Goal: Task Accomplishment & Management: Manage account settings

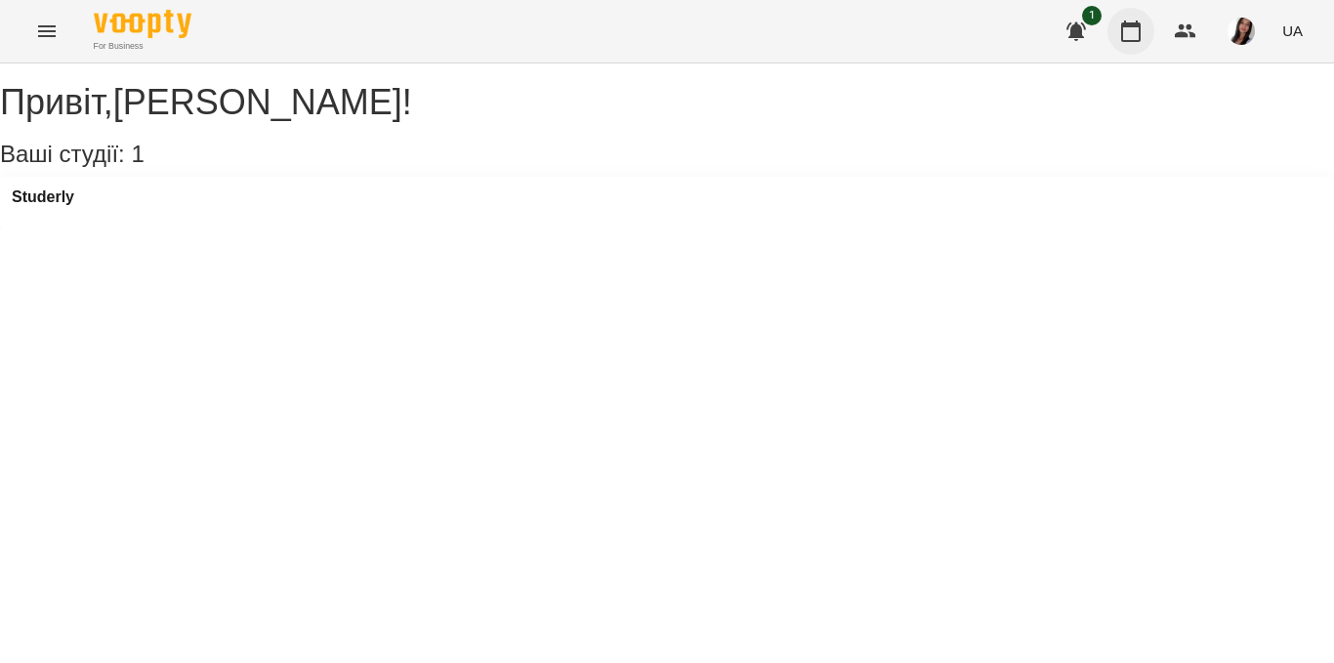
click at [1129, 39] on icon "button" at bounding box center [1130, 31] width 23 height 23
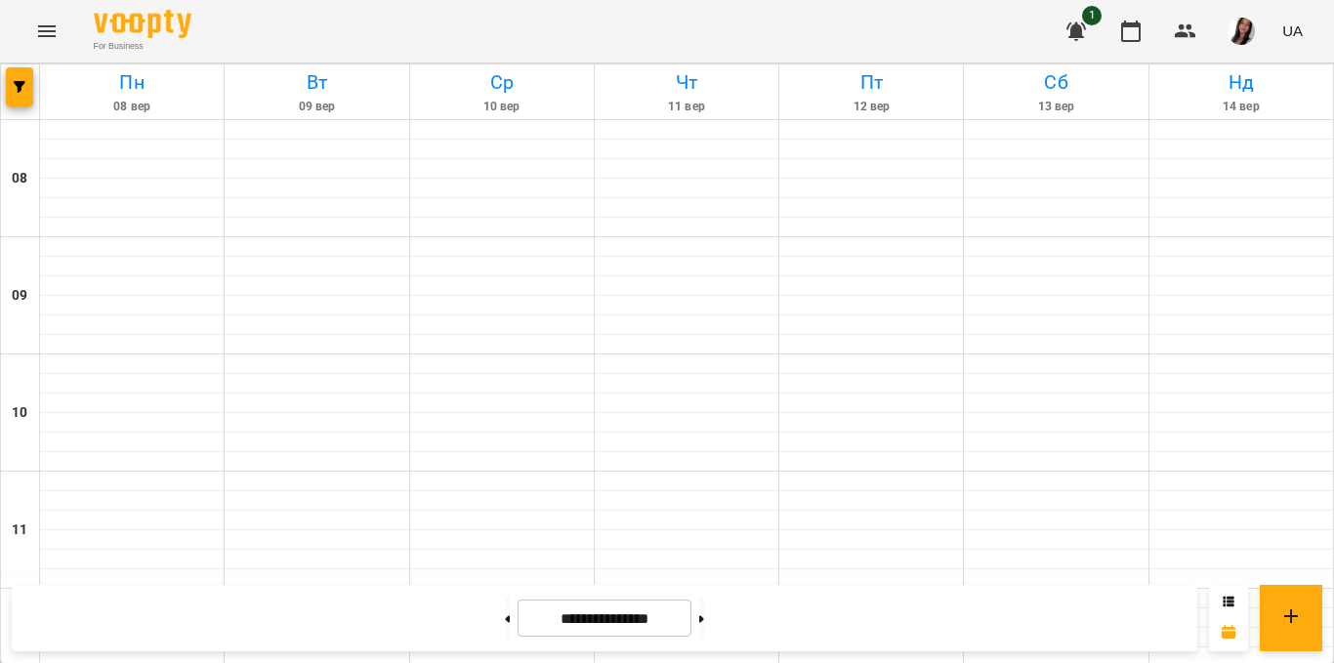
scroll to position [639, 0]
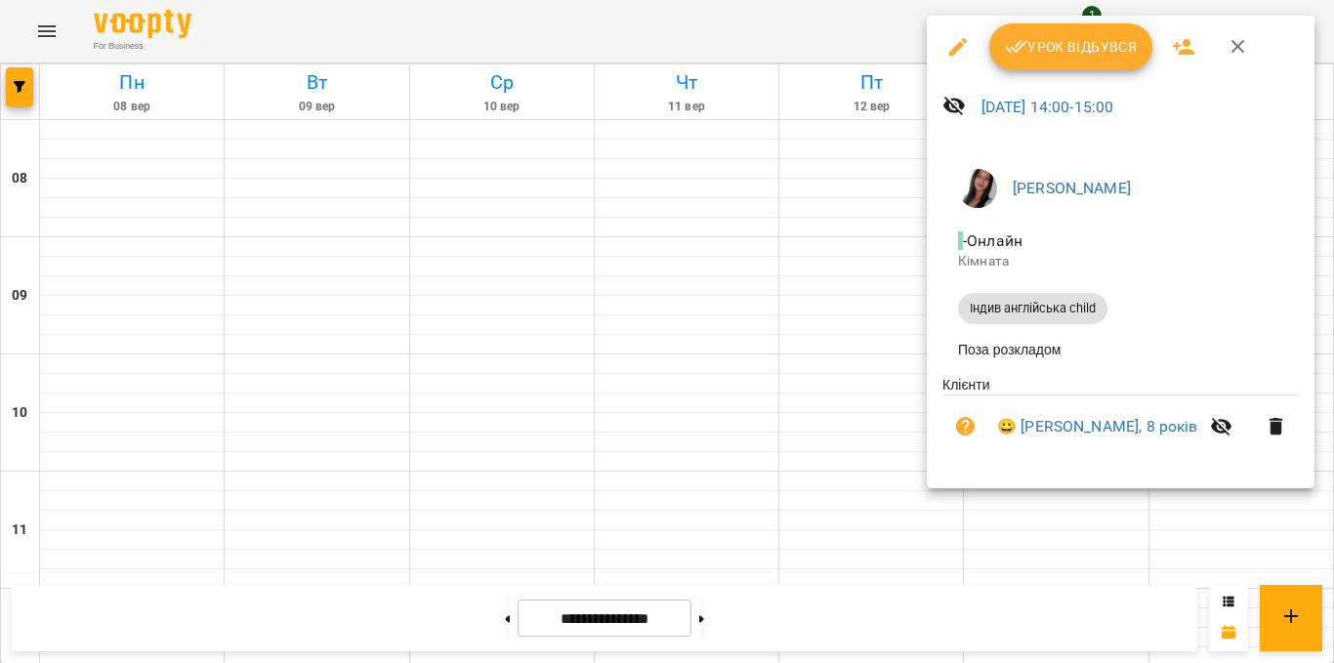
click at [1030, 51] on span "Урок відбувся" at bounding box center [1071, 46] width 133 height 23
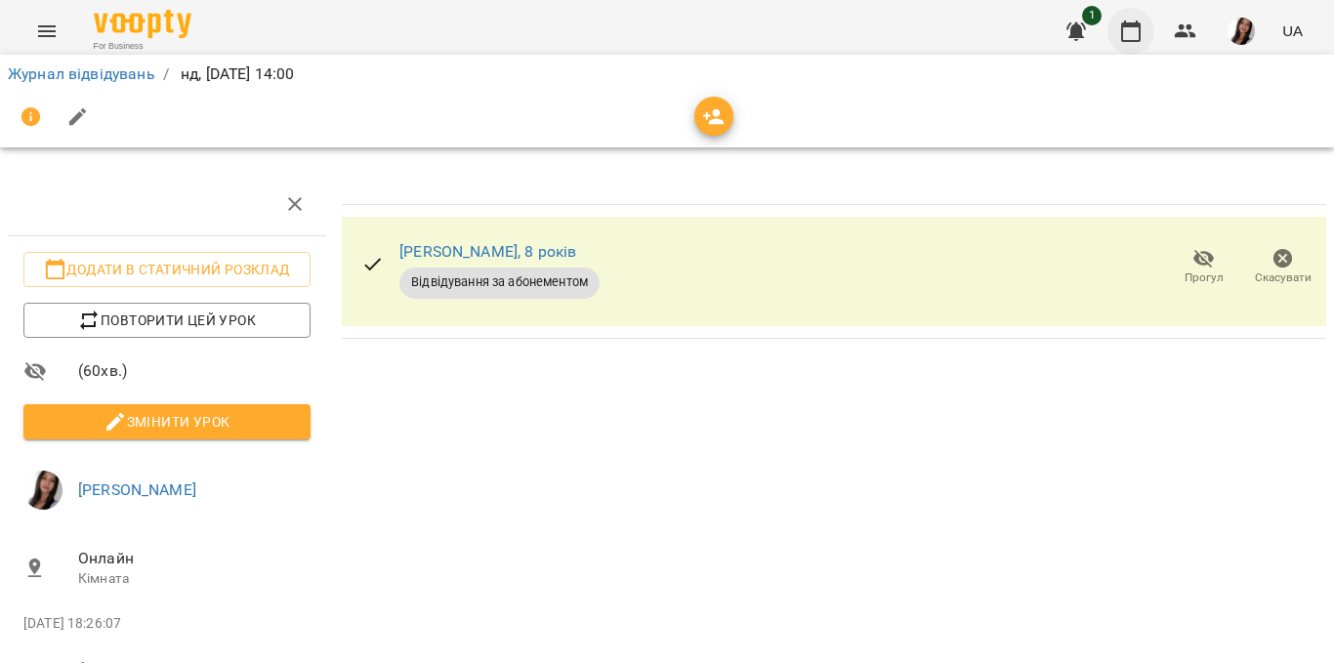
click at [1134, 35] on icon "button" at bounding box center [1130, 31] width 23 height 23
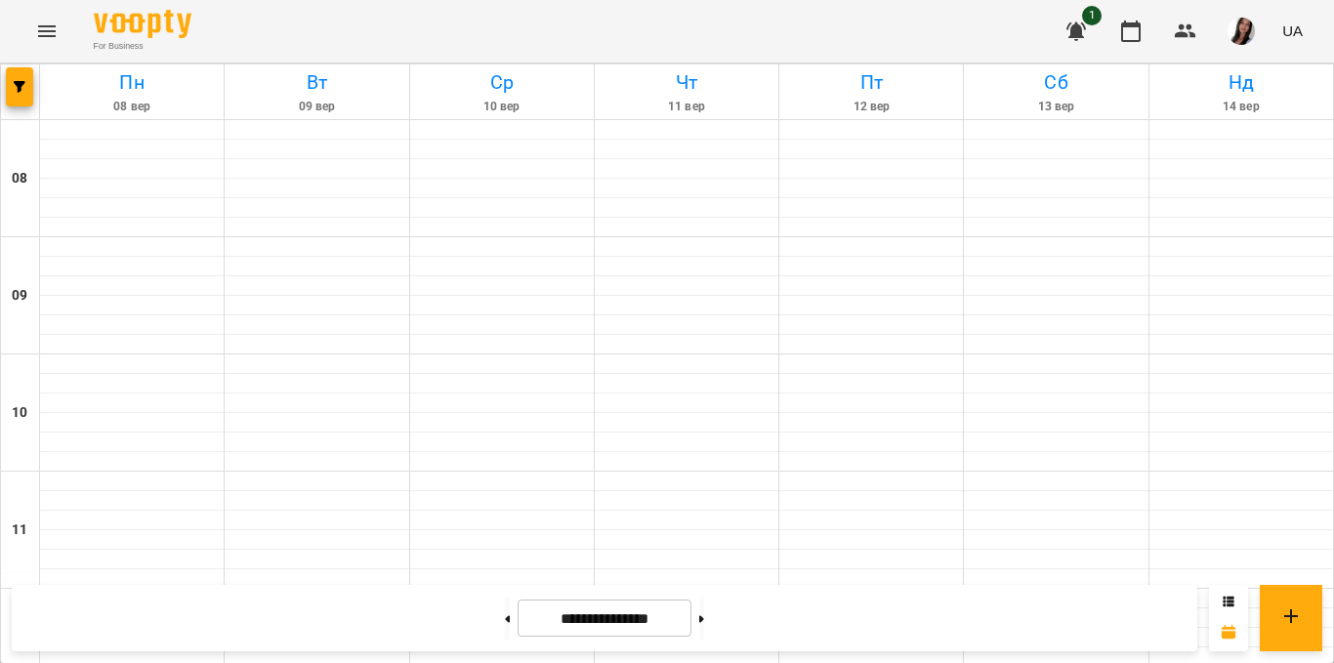
scroll to position [717, 0]
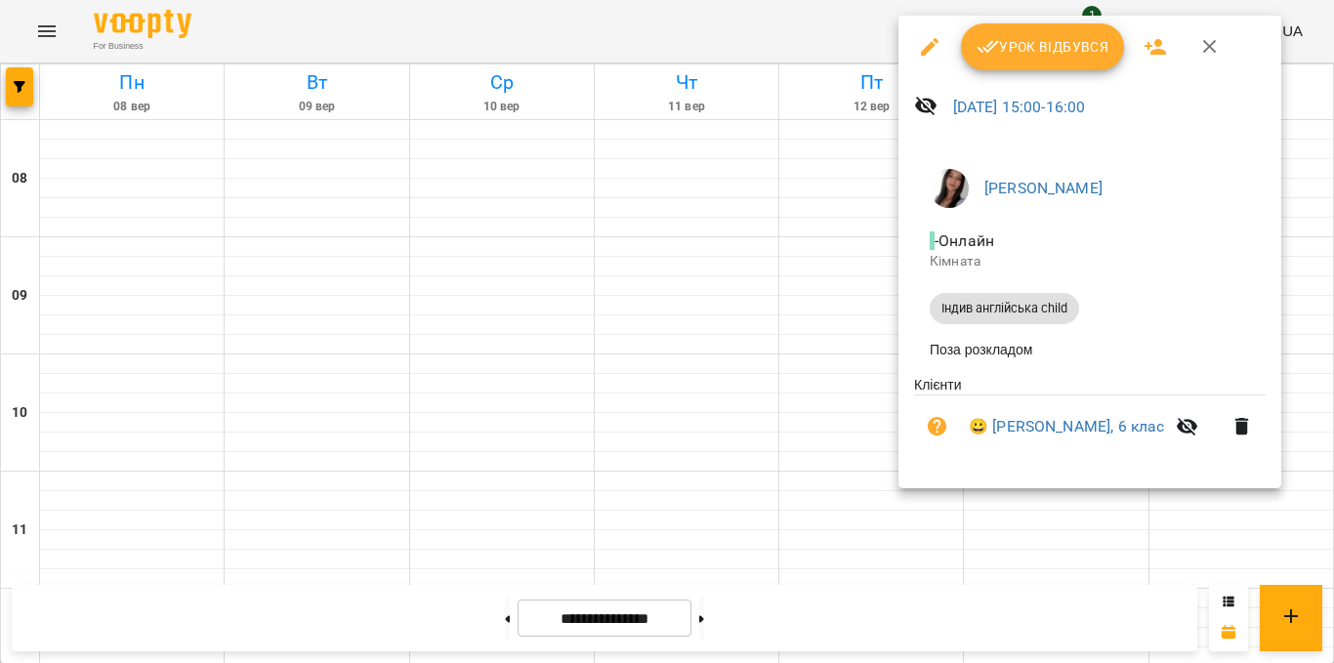
click at [1014, 40] on span "Урок відбувся" at bounding box center [1042, 46] width 133 height 23
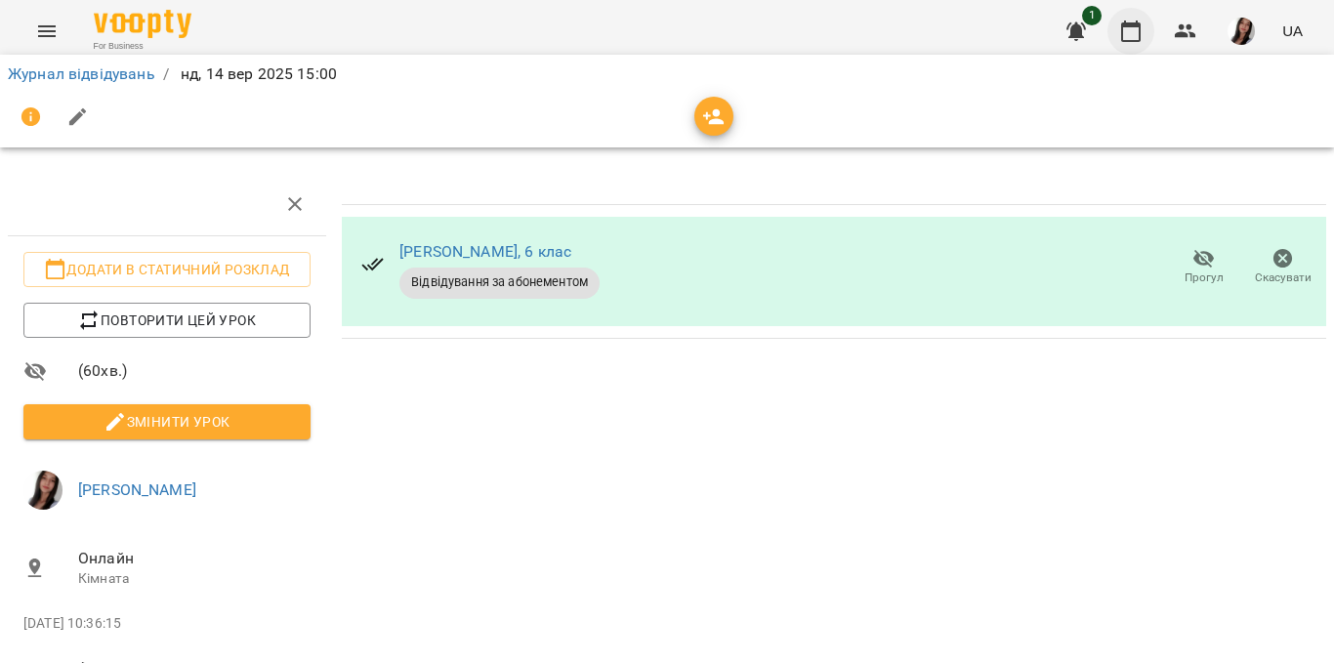
click at [1125, 39] on icon "button" at bounding box center [1130, 31] width 23 height 23
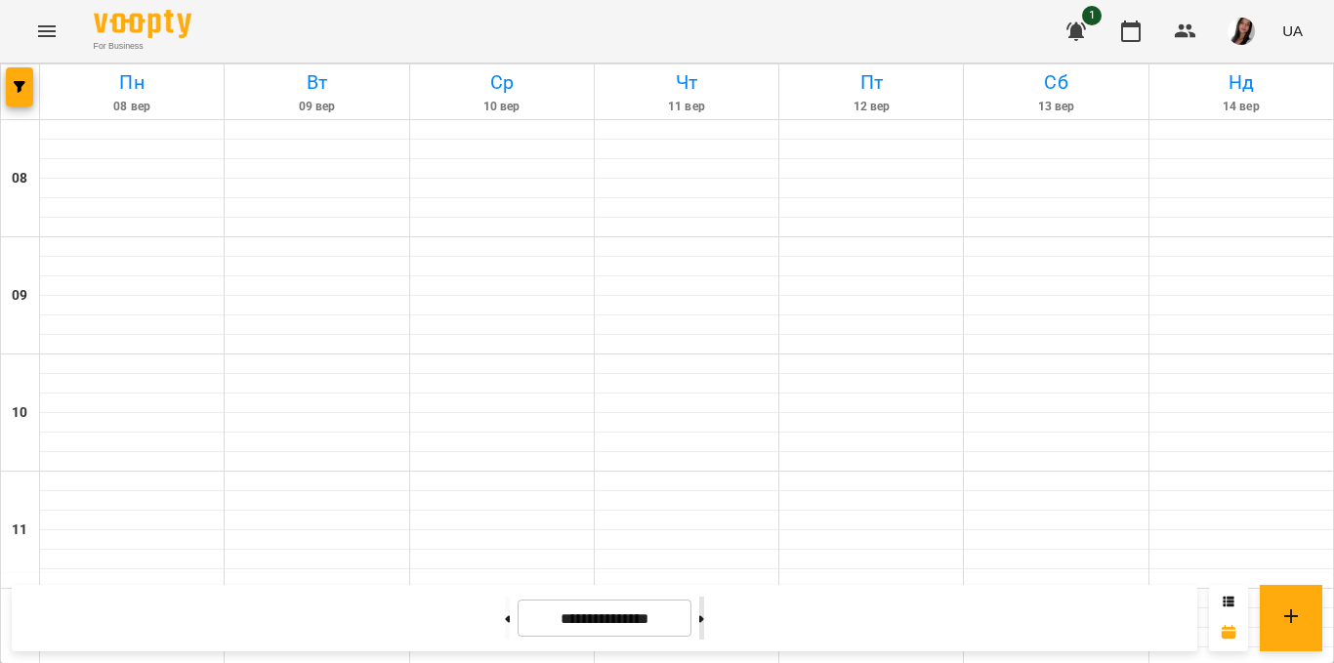
click at [704, 630] on button at bounding box center [701, 618] width 5 height 43
type input "**********"
click at [174, 594] on div at bounding box center [192, 616] width 45 height 45
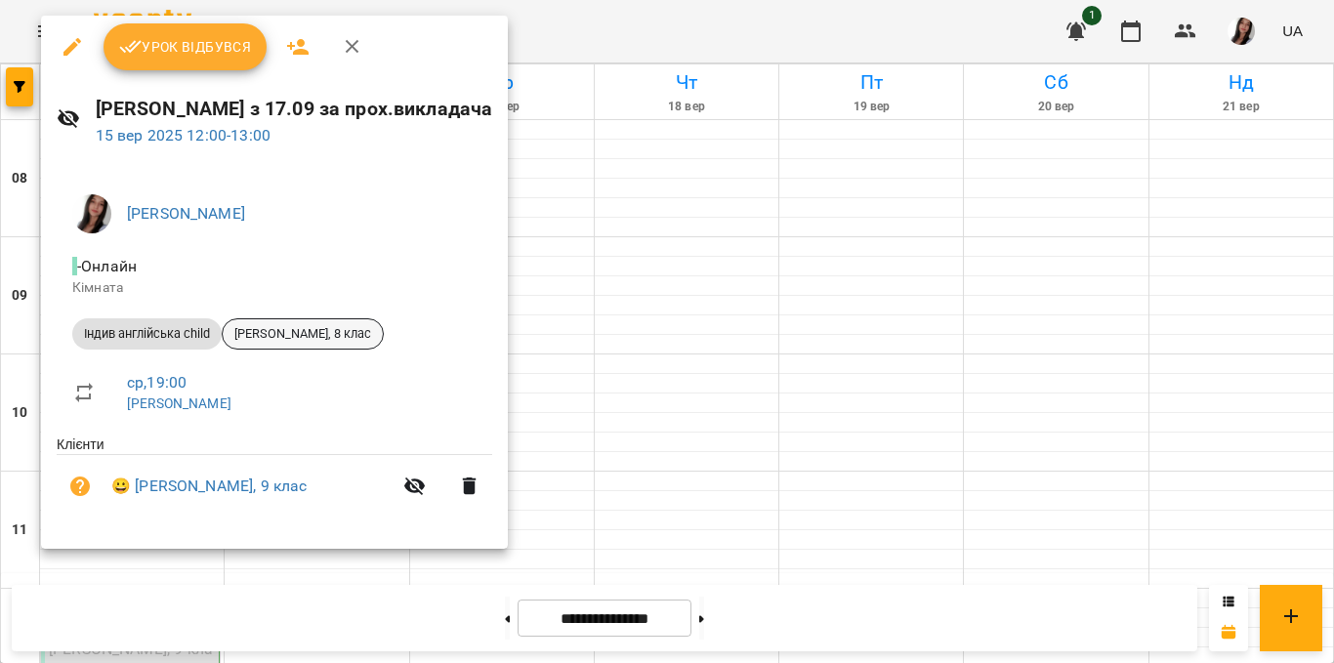
click at [323, 335] on span "[PERSON_NAME], 8 клас" at bounding box center [303, 334] width 160 height 18
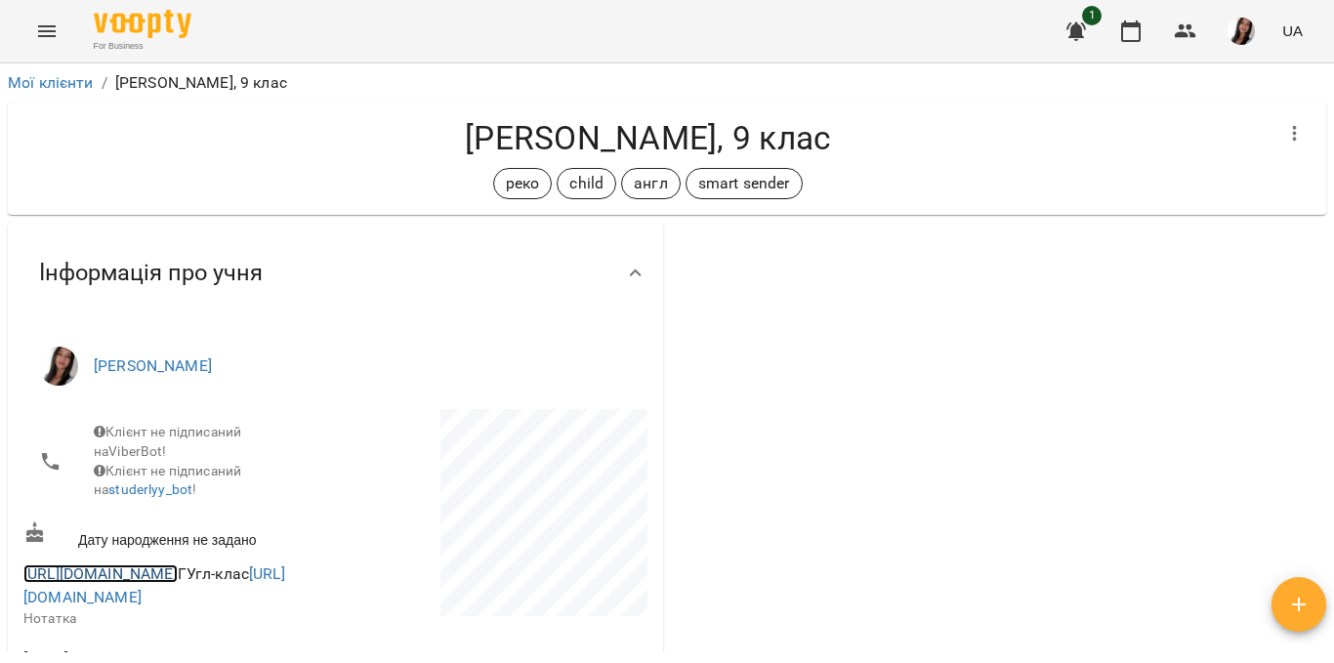
click at [178, 583] on link "[URL][DOMAIN_NAME]" at bounding box center [100, 573] width 154 height 19
